Goal: Find specific page/section: Find specific page/section

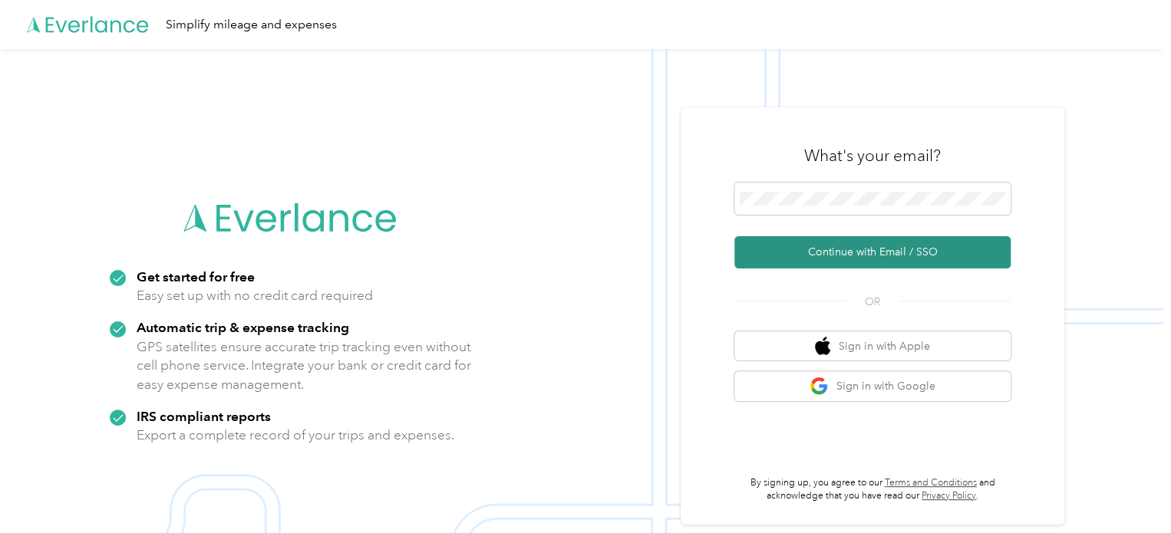
click at [826, 245] on button "Continue with Email / SSO" at bounding box center [872, 252] width 276 height 32
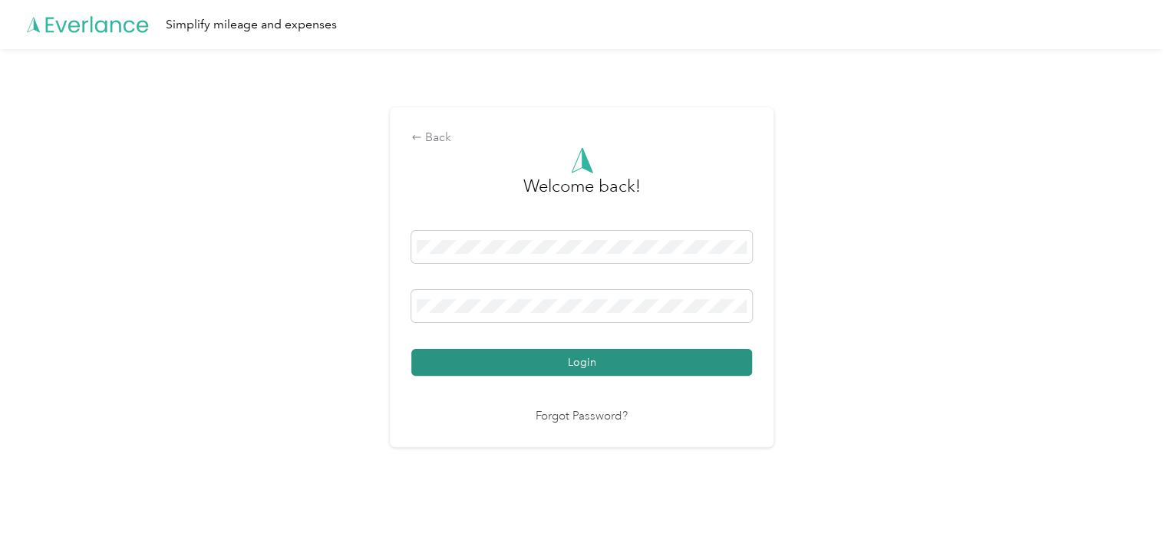
click at [651, 353] on button "Login" at bounding box center [581, 362] width 341 height 27
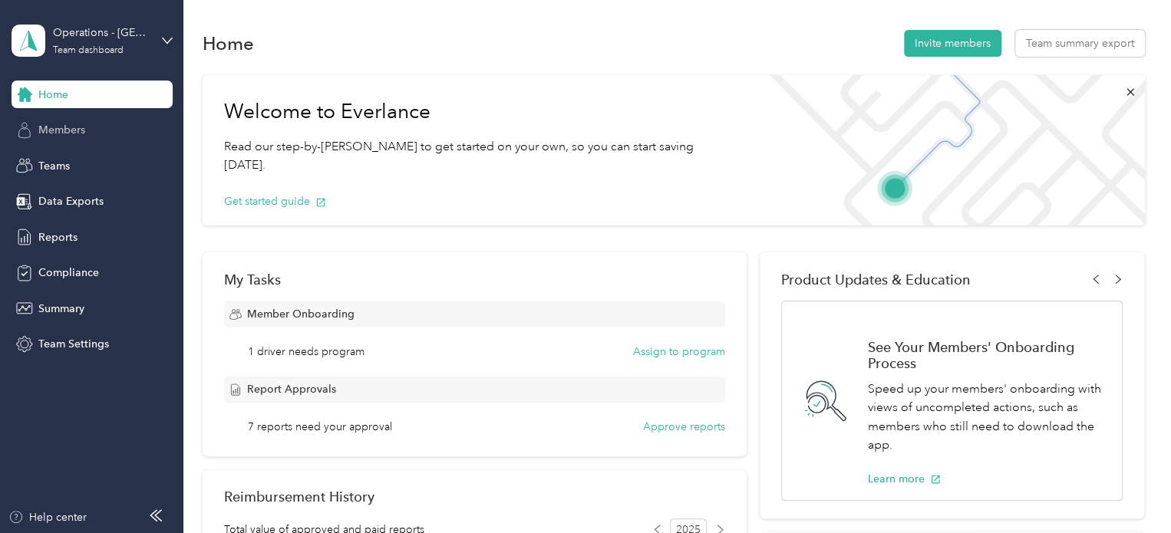
click at [55, 135] on span "Members" at bounding box center [61, 130] width 47 height 16
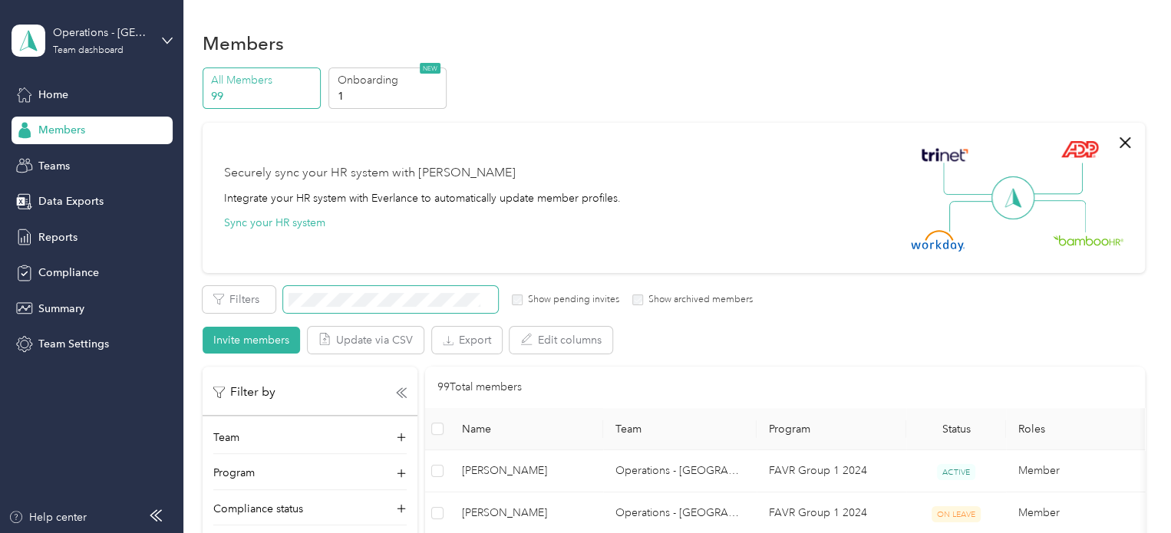
click at [378, 295] on span at bounding box center [390, 299] width 215 height 27
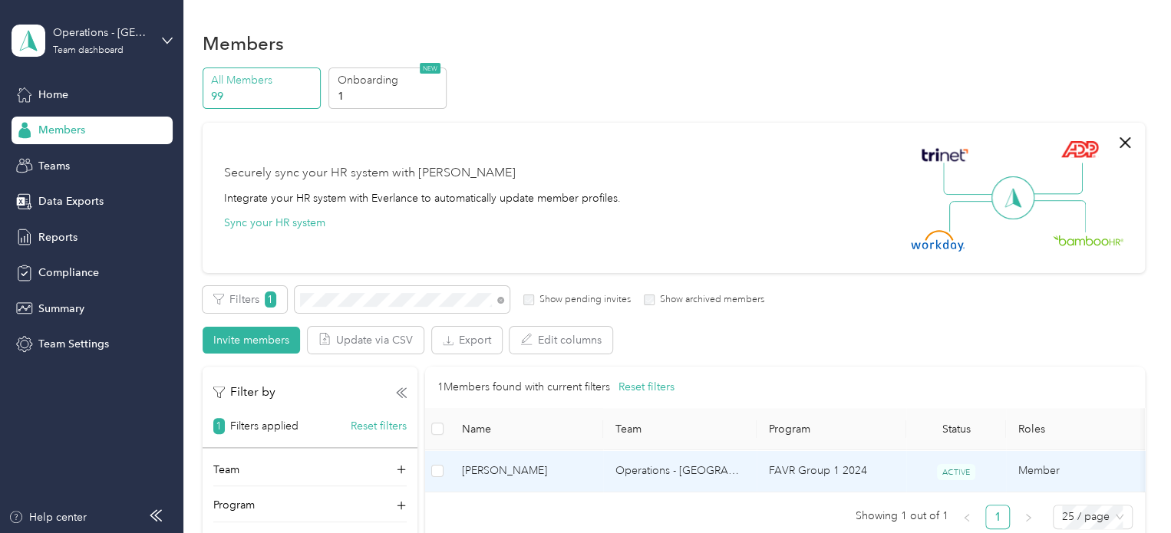
click at [494, 469] on span "[PERSON_NAME]" at bounding box center [526, 471] width 129 height 17
